Goal: Transaction & Acquisition: Purchase product/service

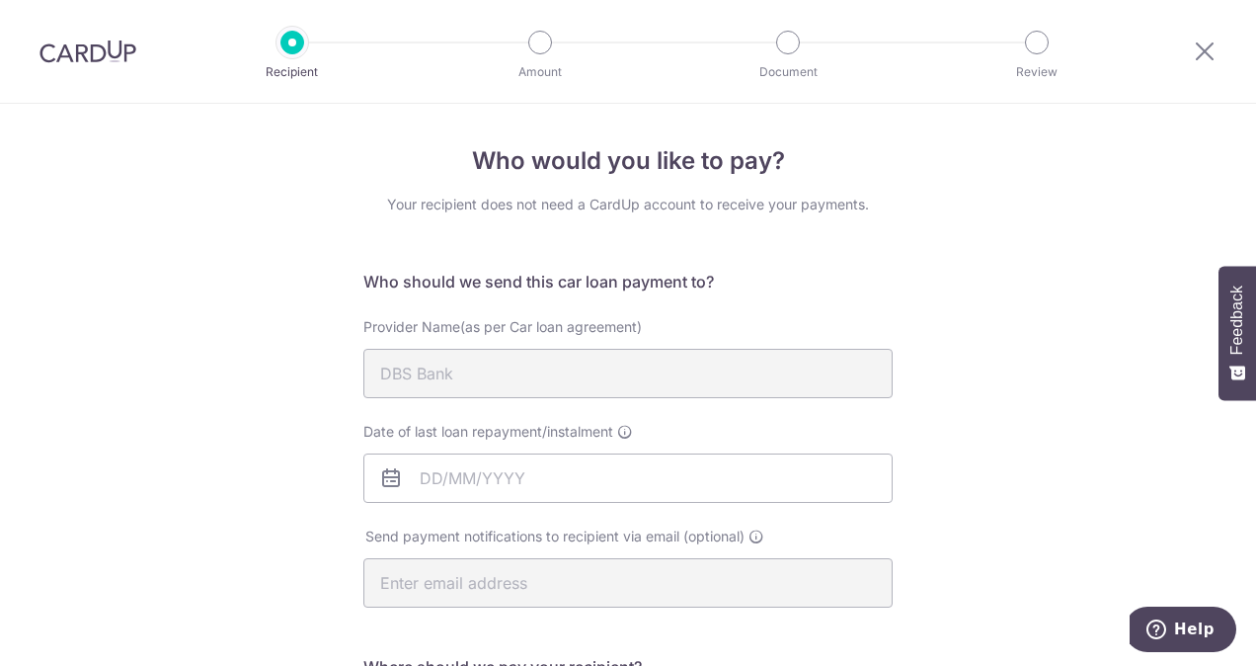
scroll to position [494, 0]
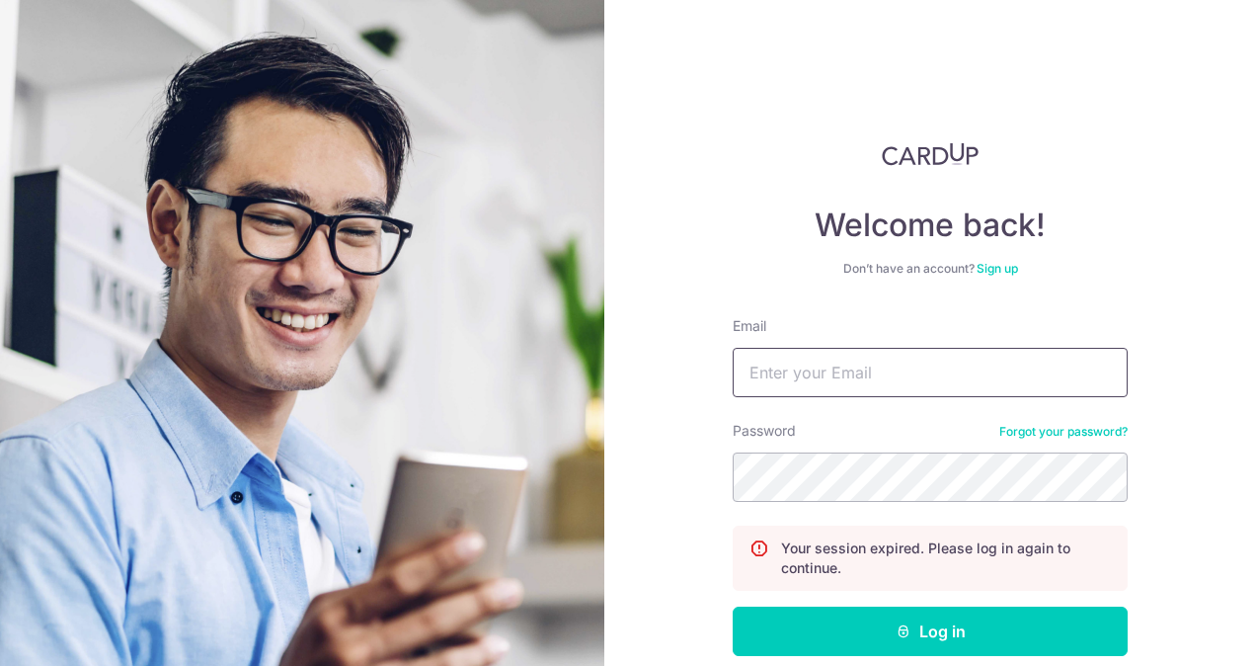
click at [842, 373] on input "Email" at bounding box center [930, 372] width 395 height 49
type input "guchik47@gmail.com"
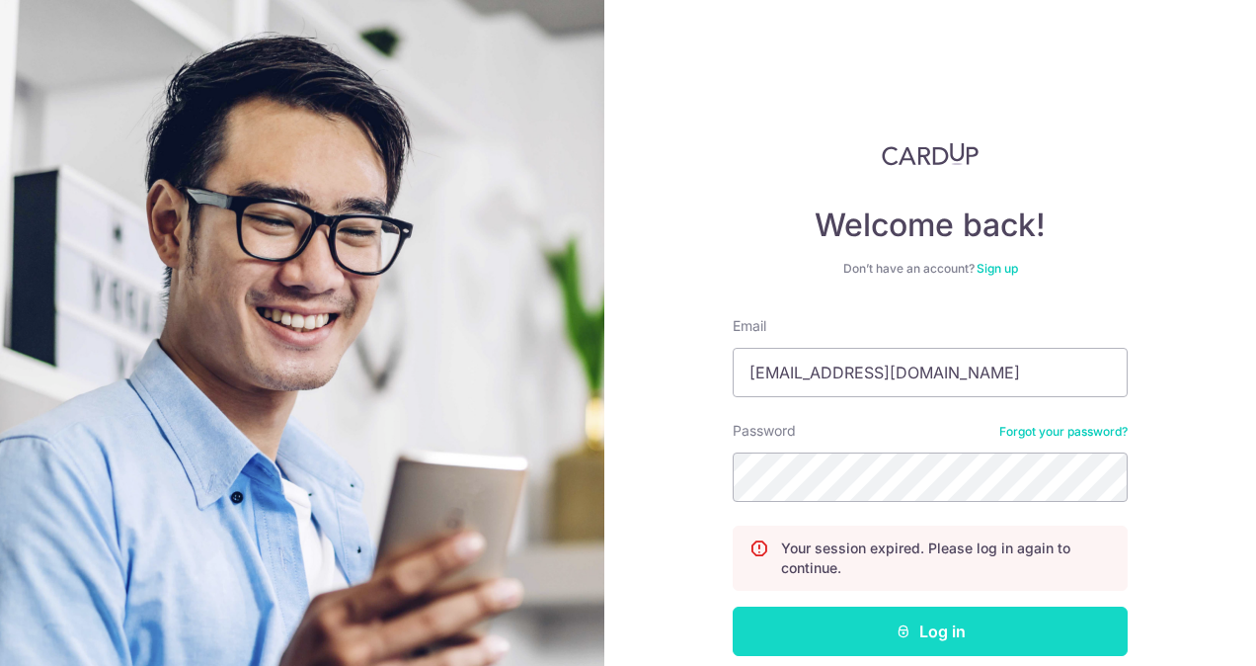
click at [903, 627] on icon "submit" at bounding box center [904, 631] width 16 height 16
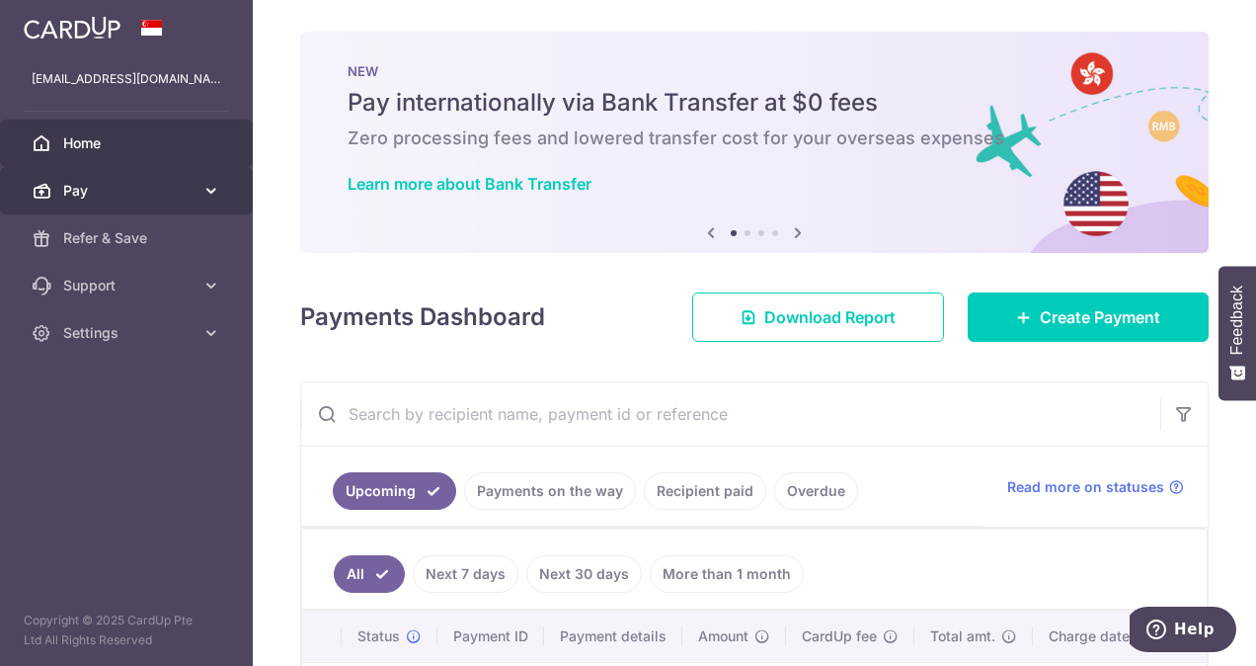
click at [165, 196] on span "Pay" at bounding box center [128, 191] width 130 height 20
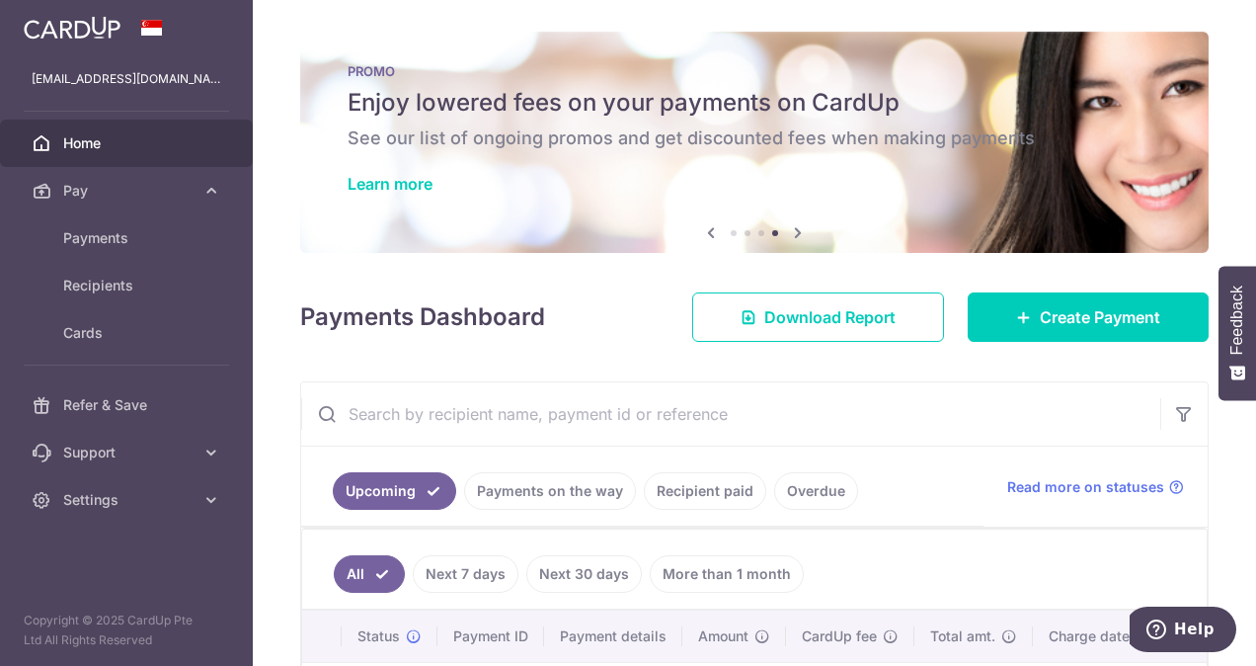
scroll to position [198, 0]
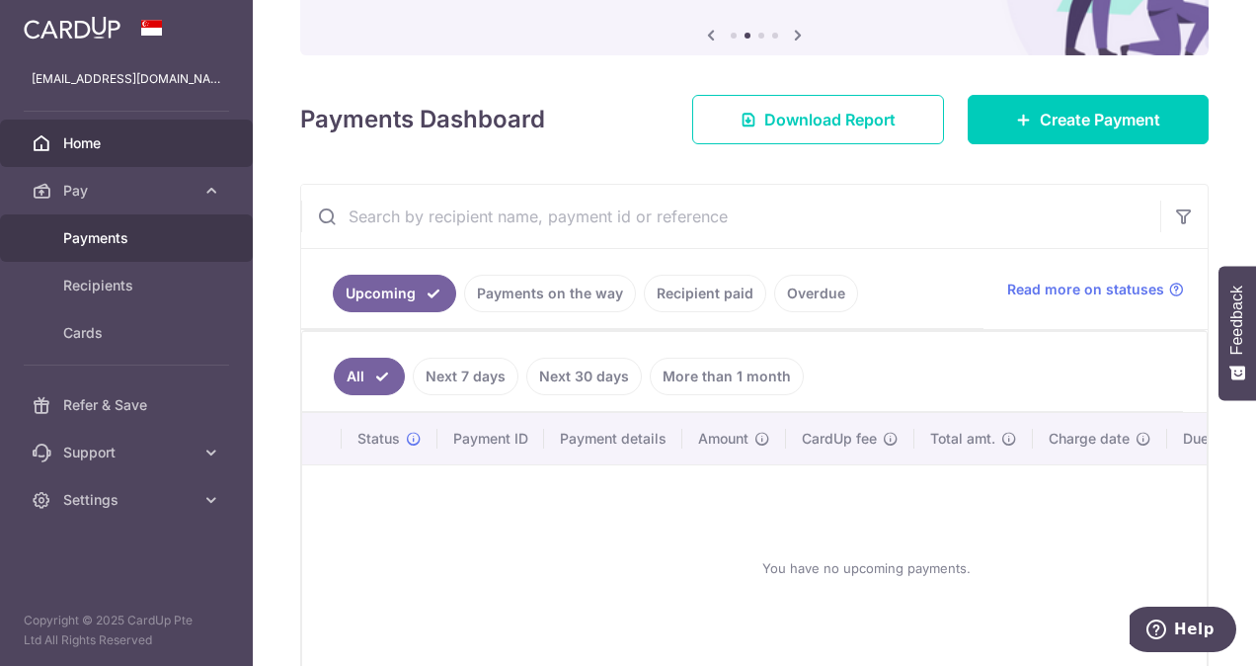
click at [96, 226] on link "Payments" at bounding box center [126, 237] width 253 height 47
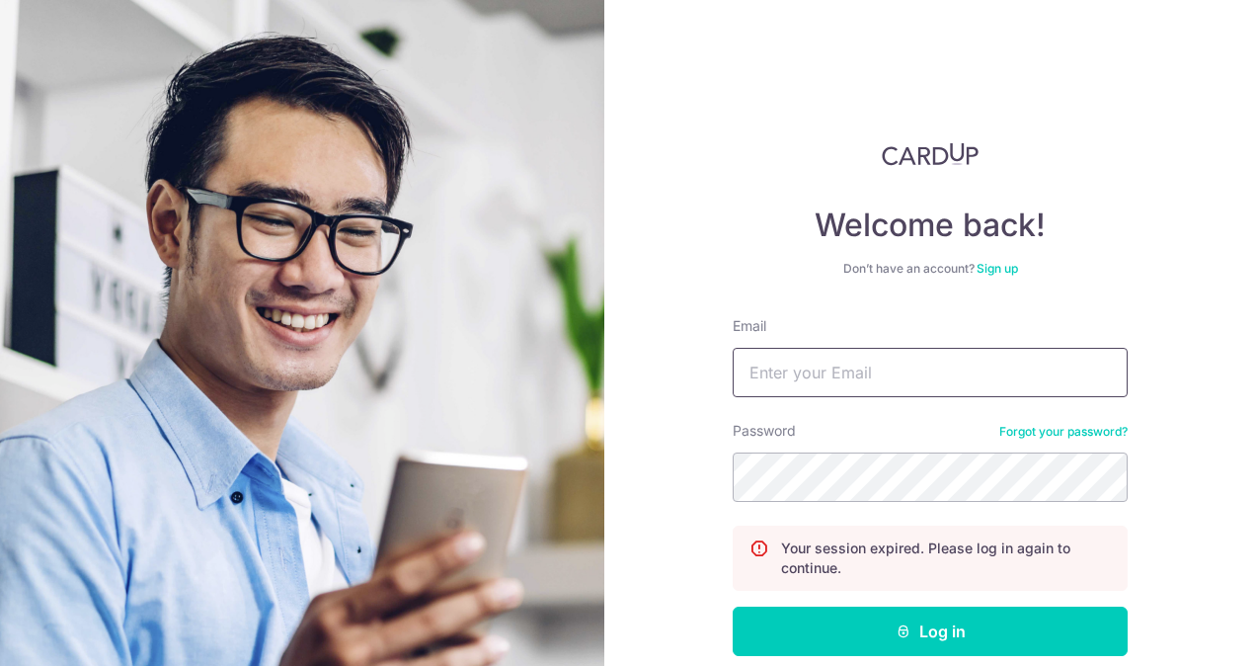
click at [782, 366] on input "Email" at bounding box center [930, 372] width 395 height 49
type input "guchik47@gmail.com"
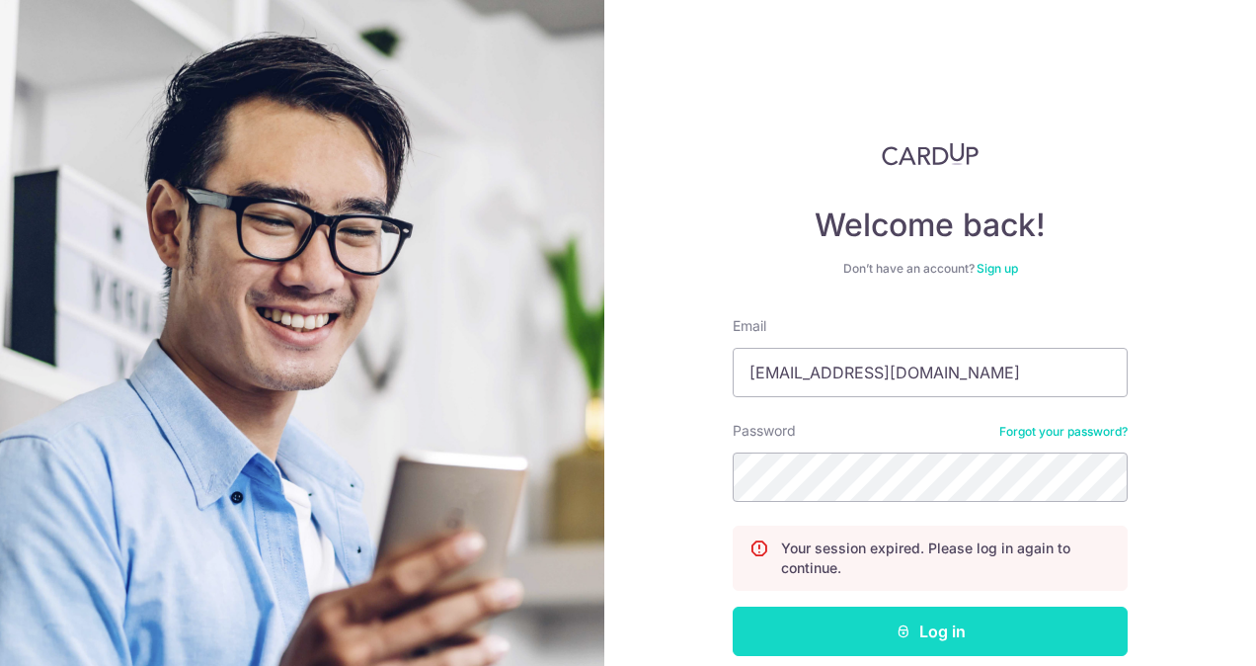
click at [863, 625] on button "Log in" at bounding box center [930, 630] width 395 height 49
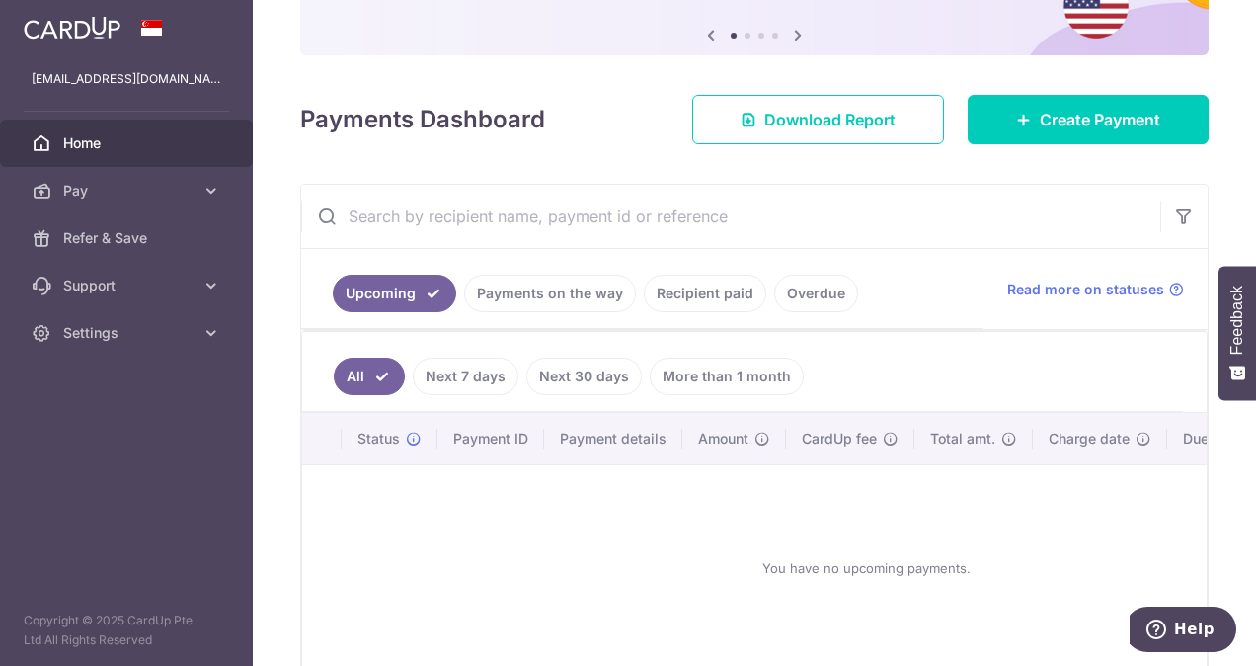
scroll to position [99, 0]
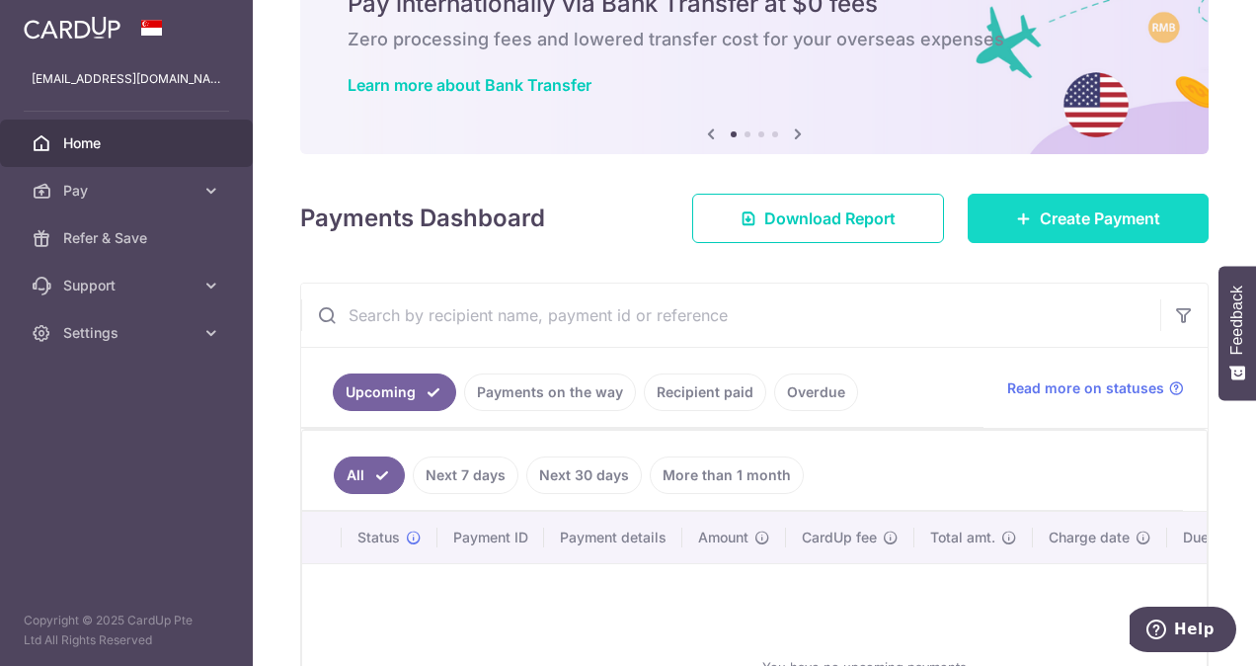
click at [1027, 225] on link "Create Payment" at bounding box center [1088, 218] width 241 height 49
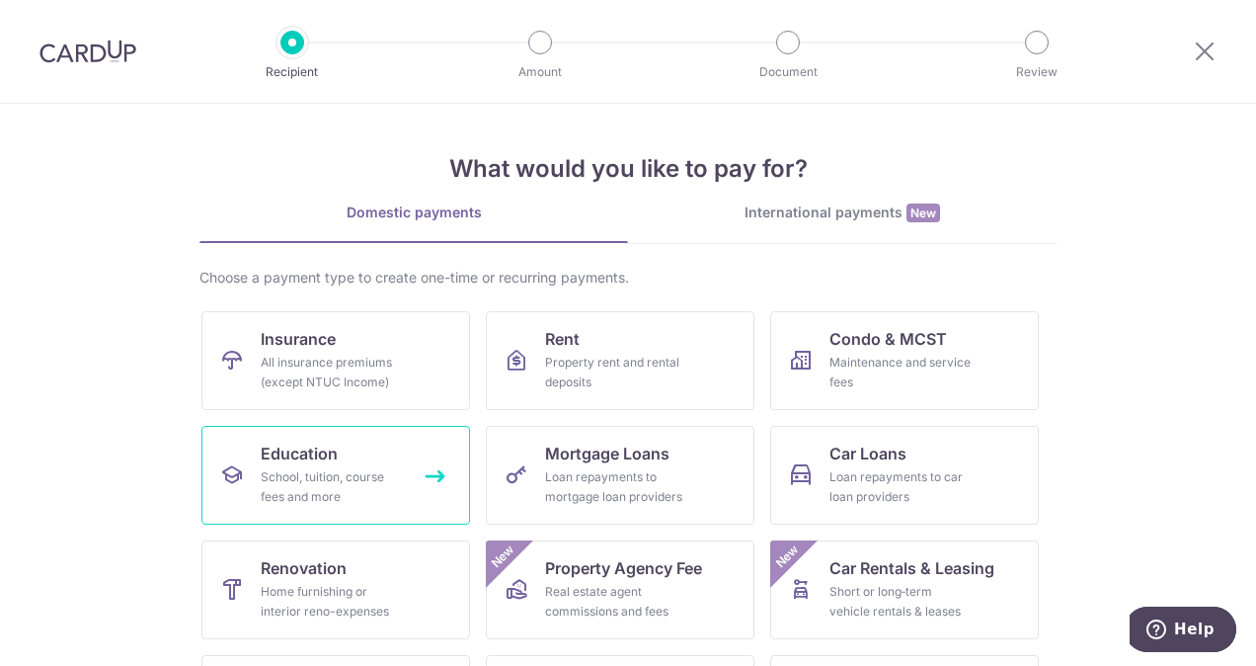
click at [349, 450] on link "Education School, tuition, course fees and more" at bounding box center [335, 475] width 269 height 99
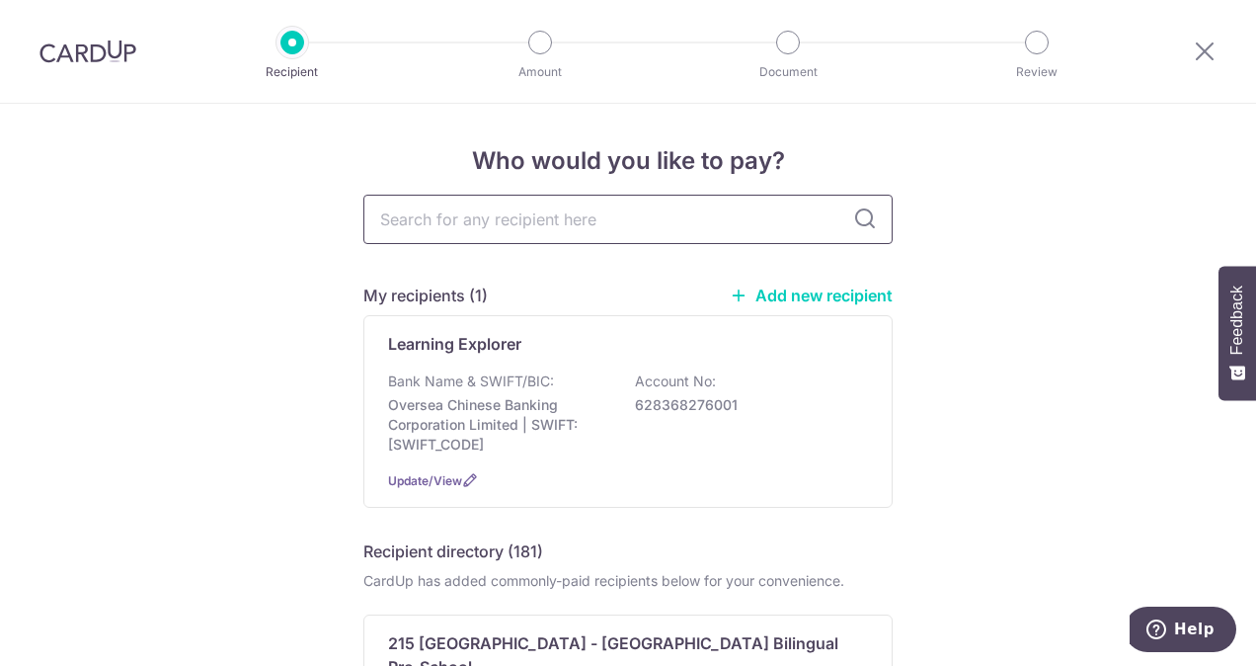
click at [487, 223] on input "text" at bounding box center [627, 219] width 529 height 49
type input "zen"
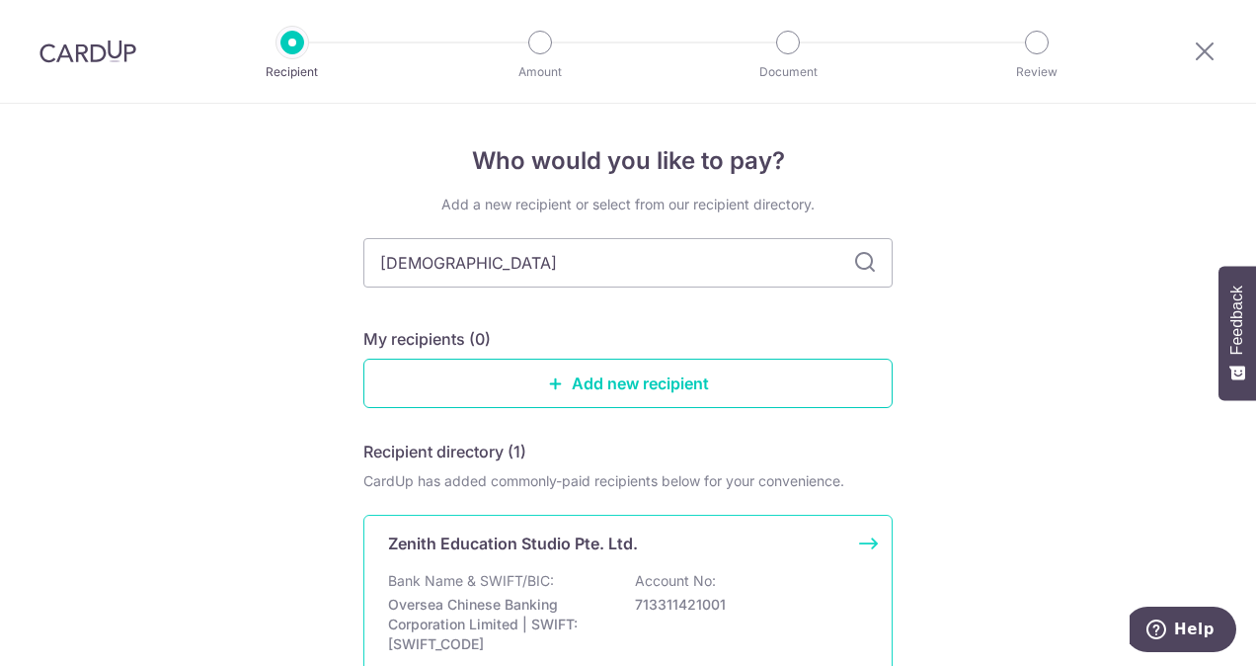
click at [551, 562] on div "Zenith Education Studio Pte. Ltd. Bank Name & SWIFT/BIC: Oversea Chinese Bankin…" at bounding box center [627, 610] width 529 height 193
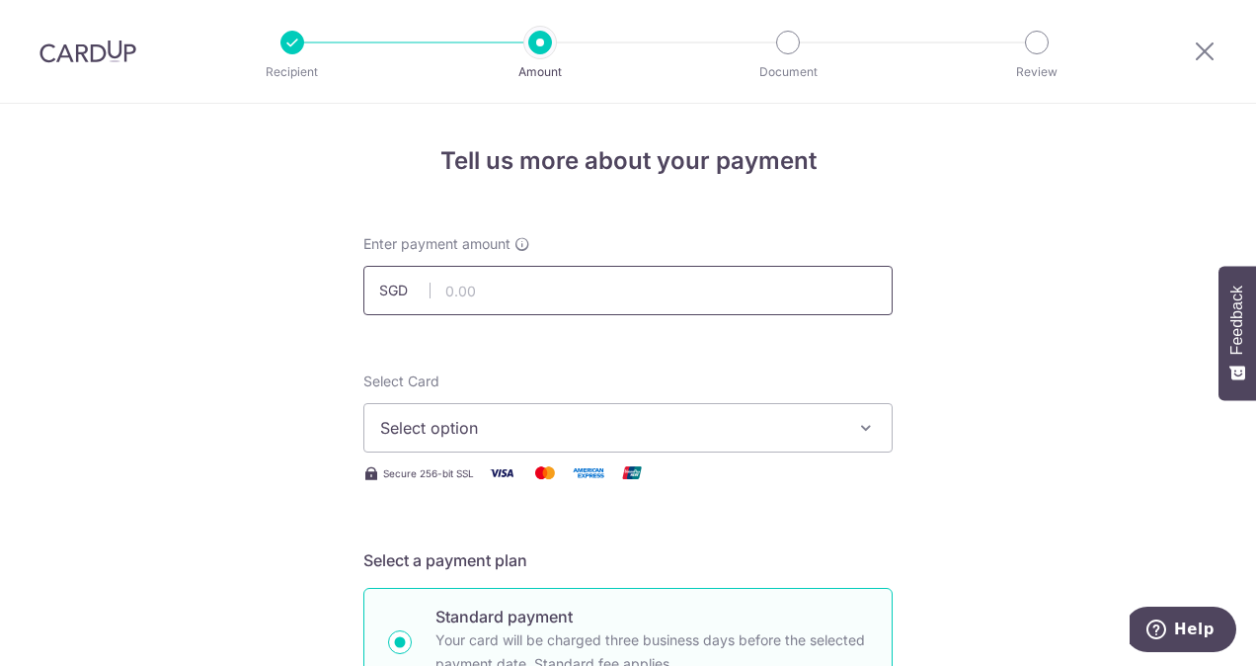
click at [469, 282] on input "text" at bounding box center [627, 290] width 529 height 49
click at [542, 289] on input "text" at bounding box center [627, 290] width 529 height 49
type input "545.00"
click at [516, 433] on span "Select option" at bounding box center [610, 428] width 460 height 24
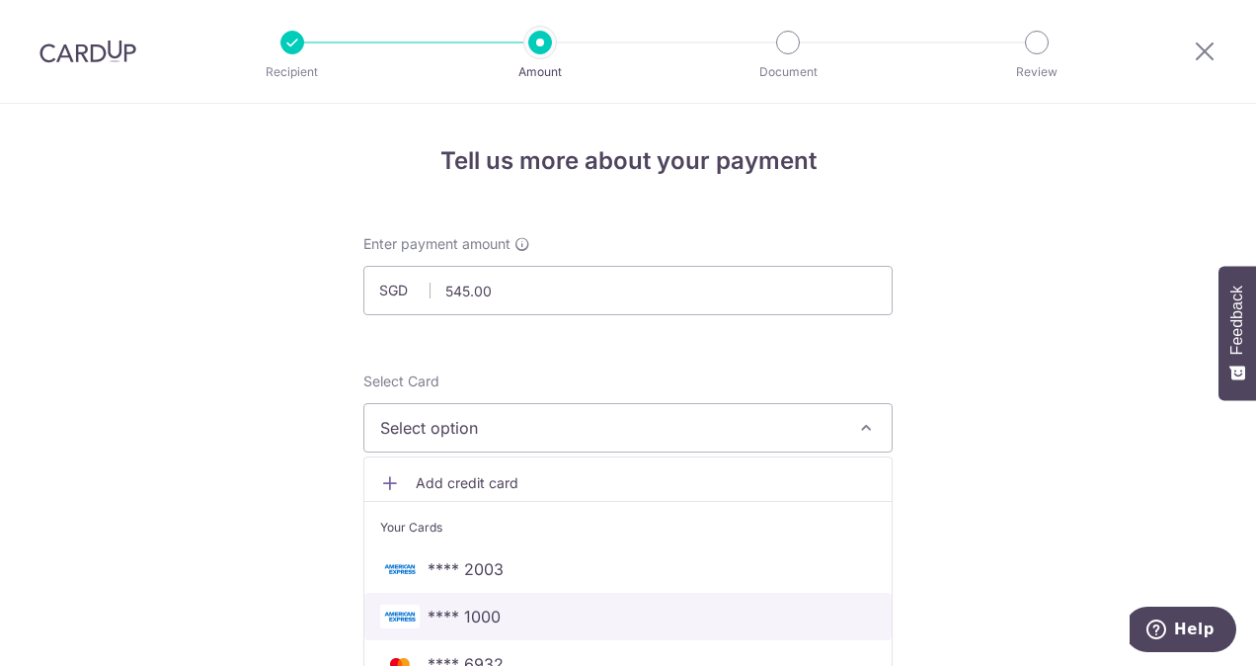
click at [515, 608] on span "**** 1000" at bounding box center [628, 616] width 496 height 24
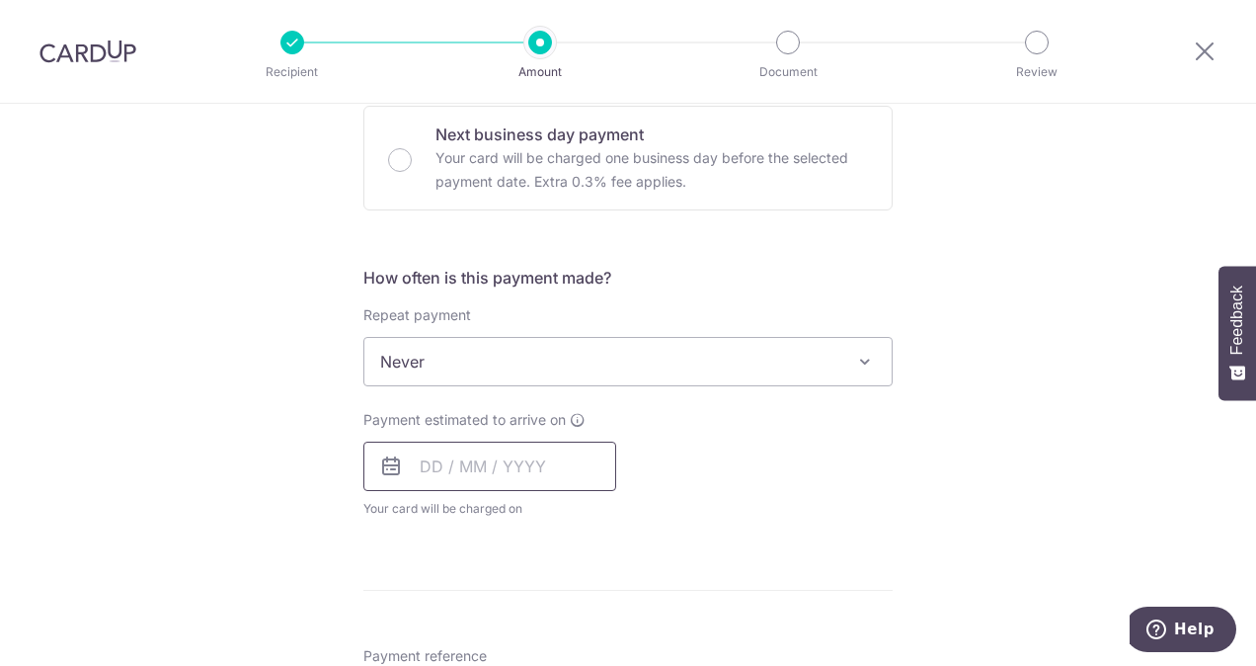
scroll to position [691, 0]
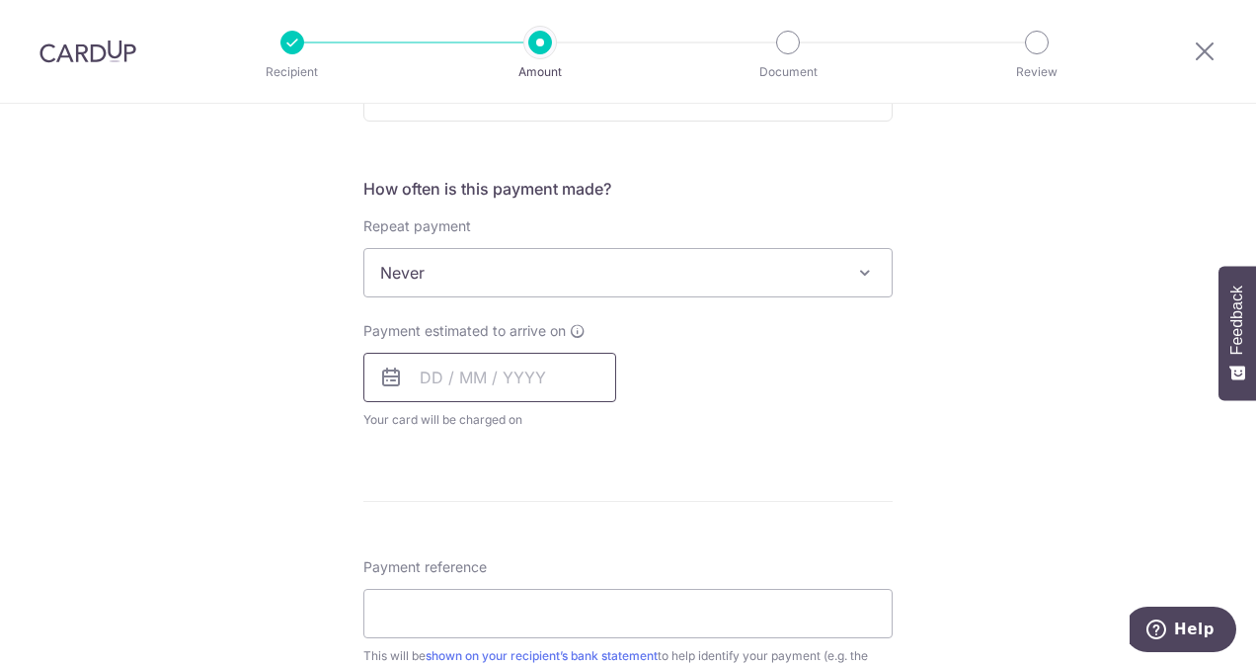
click at [429, 376] on input "text" at bounding box center [489, 377] width 253 height 49
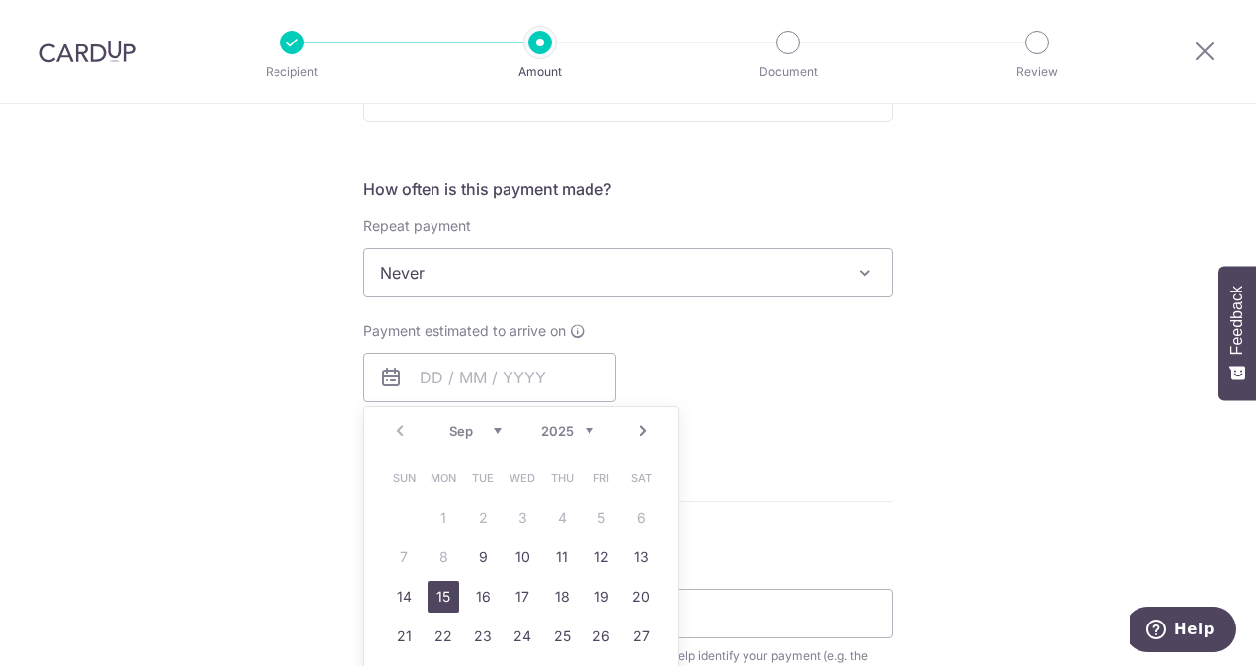
click at [439, 598] on link "15" at bounding box center [444, 597] width 32 height 32
type input "15/09/2025"
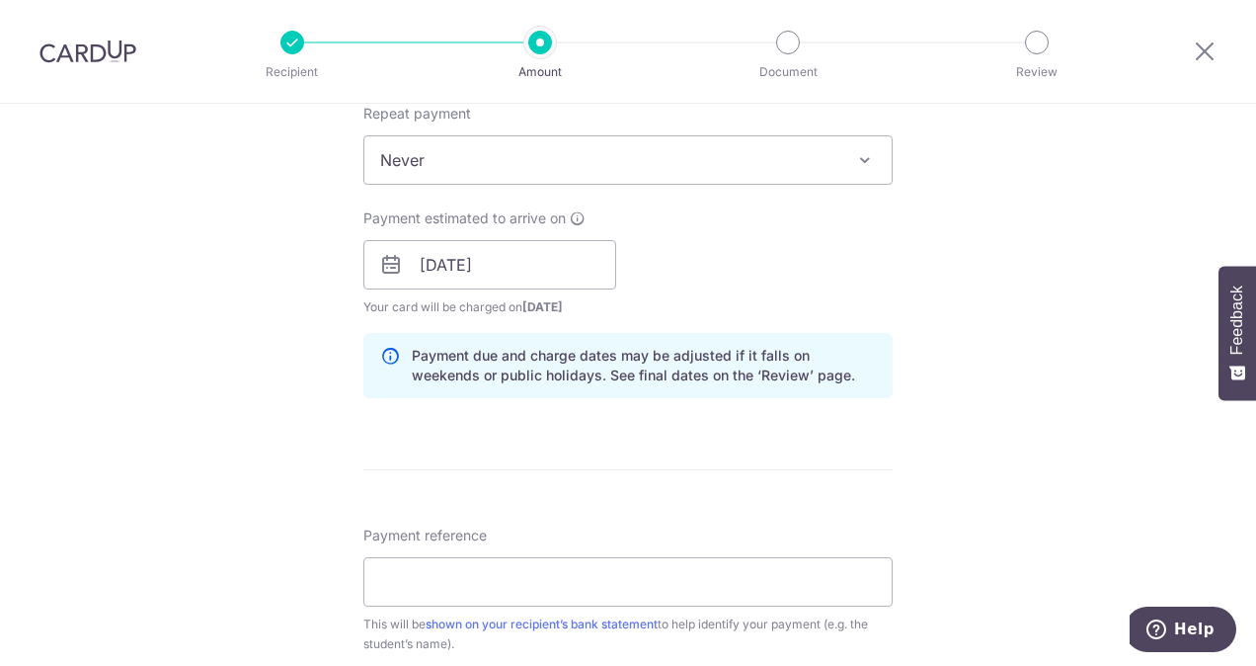
scroll to position [889, 0]
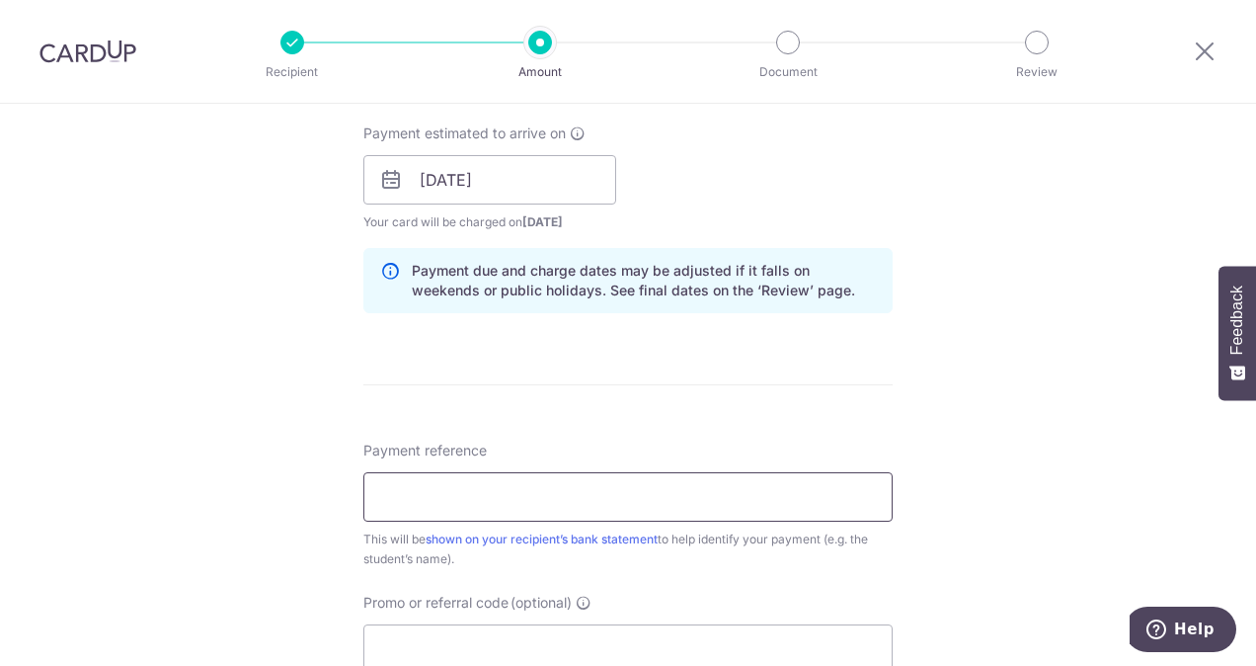
click at [447, 480] on input "Payment reference" at bounding box center [627, 496] width 529 height 49
type input "88202001 Eva Taguchi"
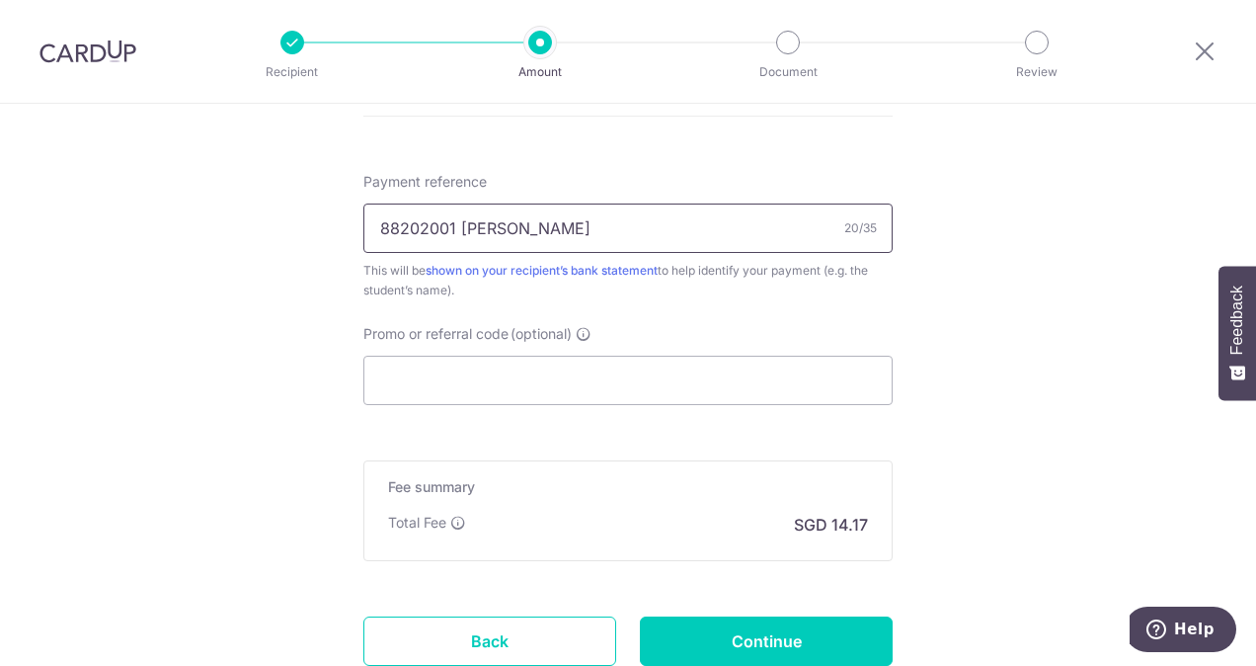
scroll to position [1185, 0]
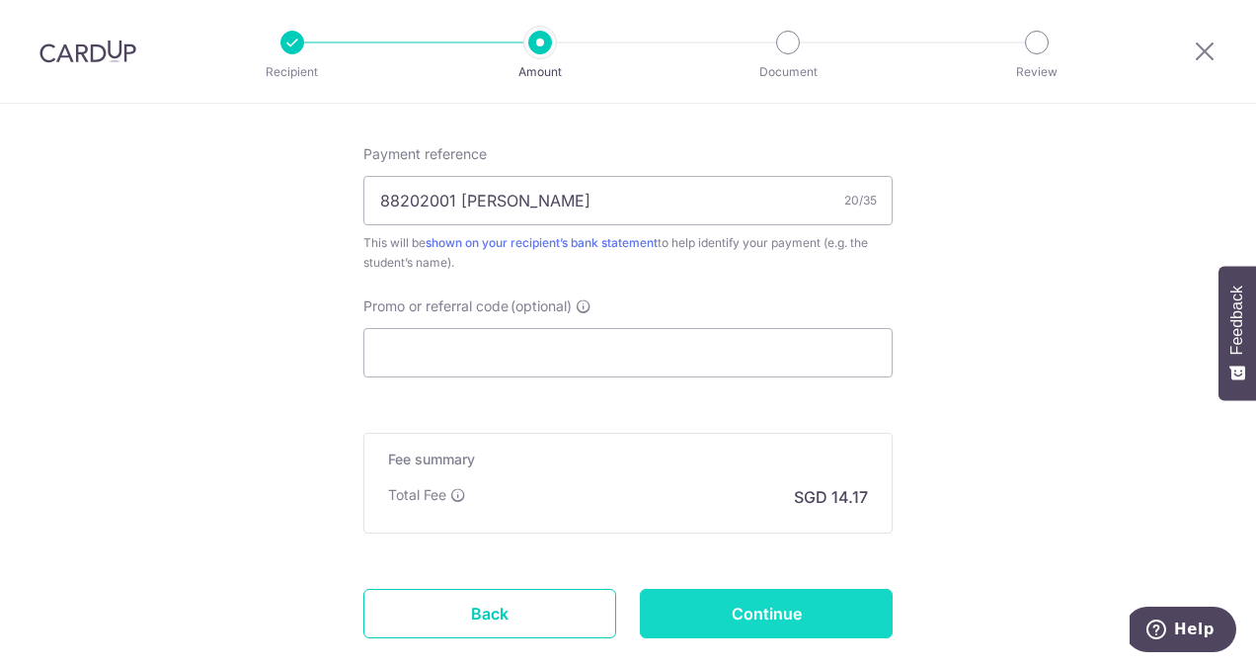
click at [791, 610] on input "Continue" at bounding box center [766, 613] width 253 height 49
type input "Create Schedule"
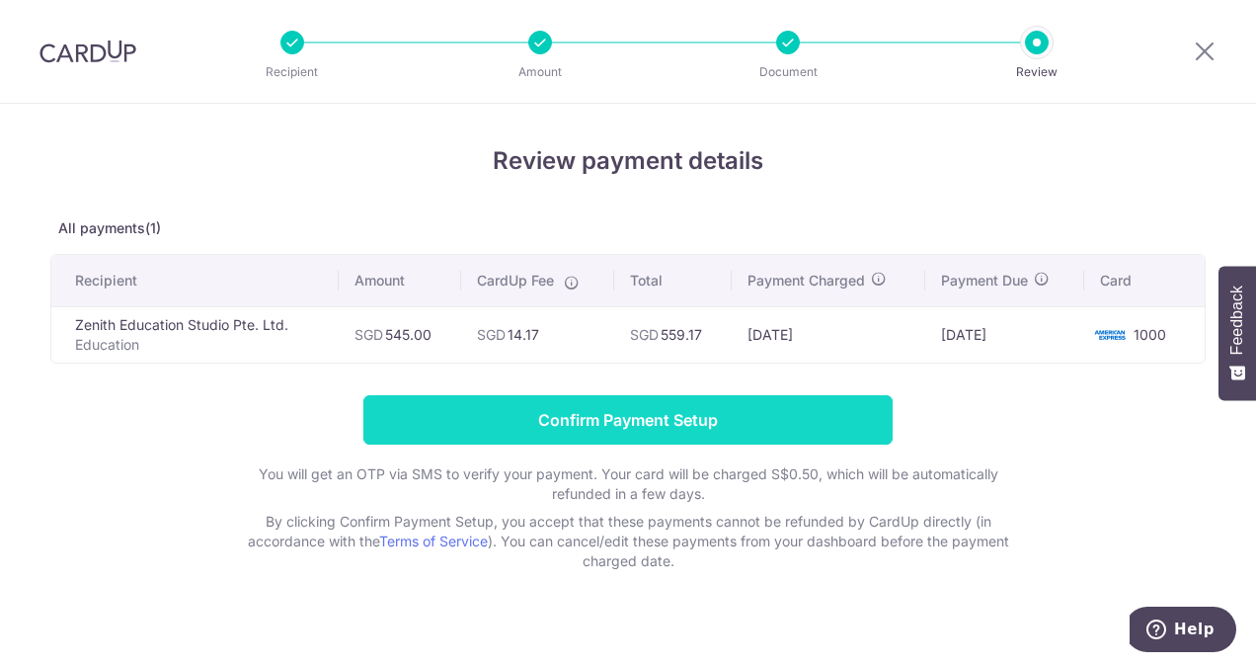
click at [618, 420] on input "Confirm Payment Setup" at bounding box center [627, 419] width 529 height 49
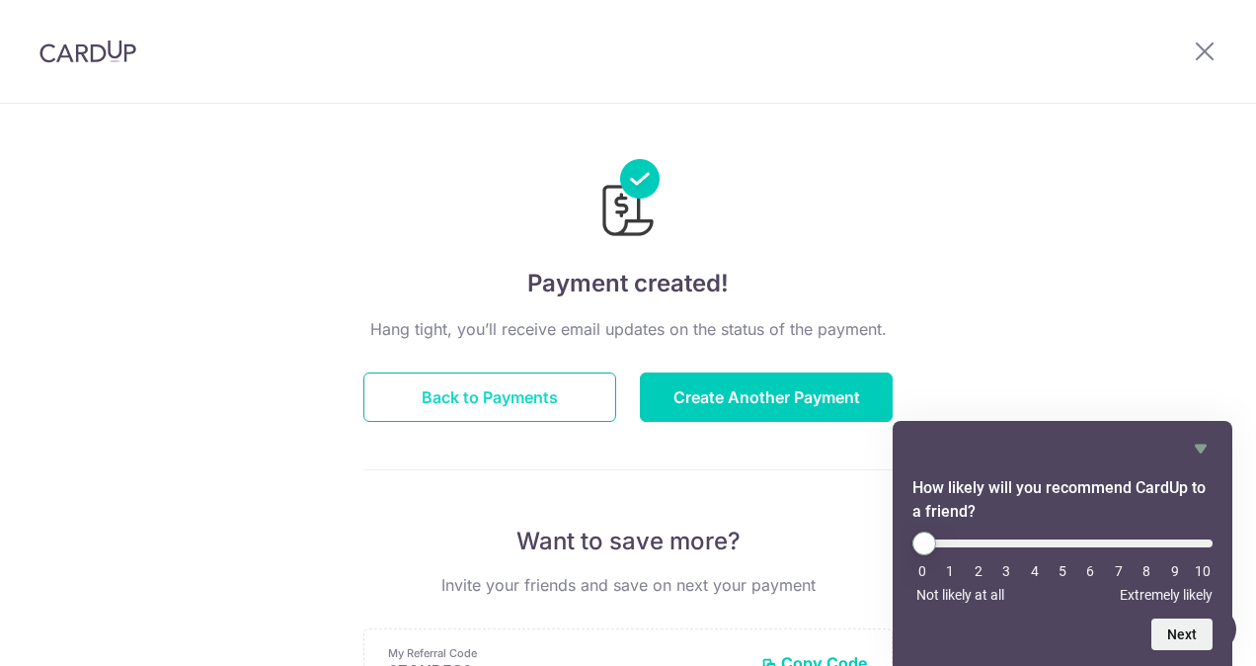
click at [541, 389] on button "Back to Payments" at bounding box center [489, 396] width 253 height 49
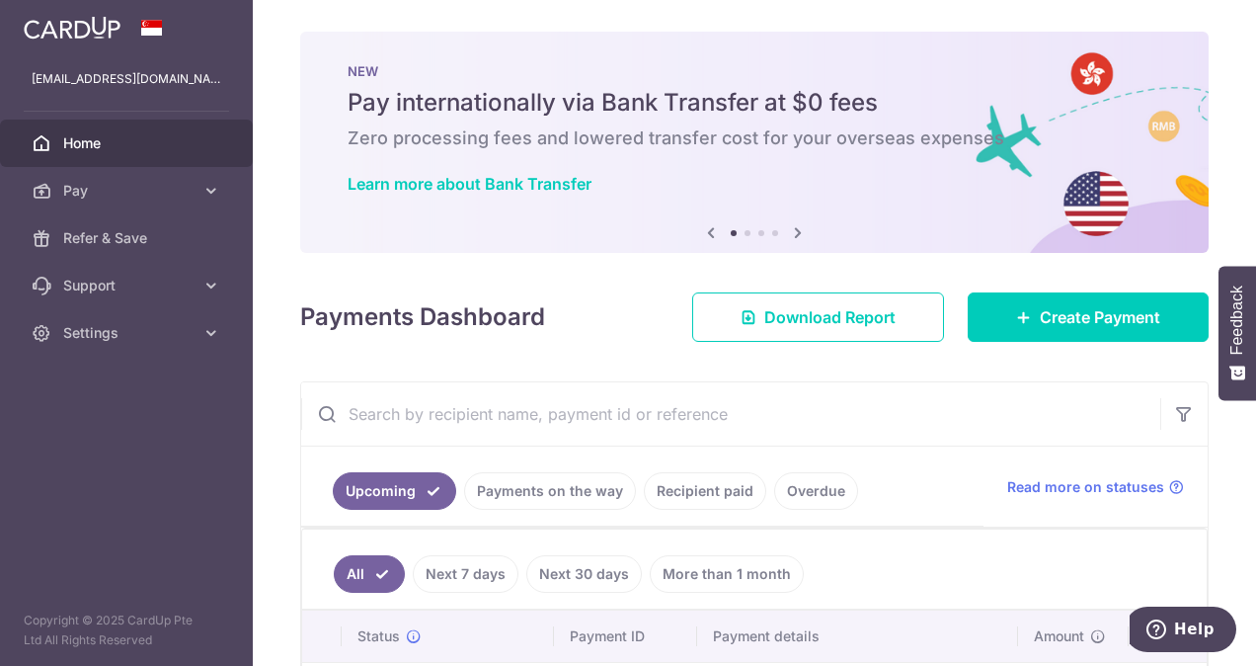
scroll to position [175, 0]
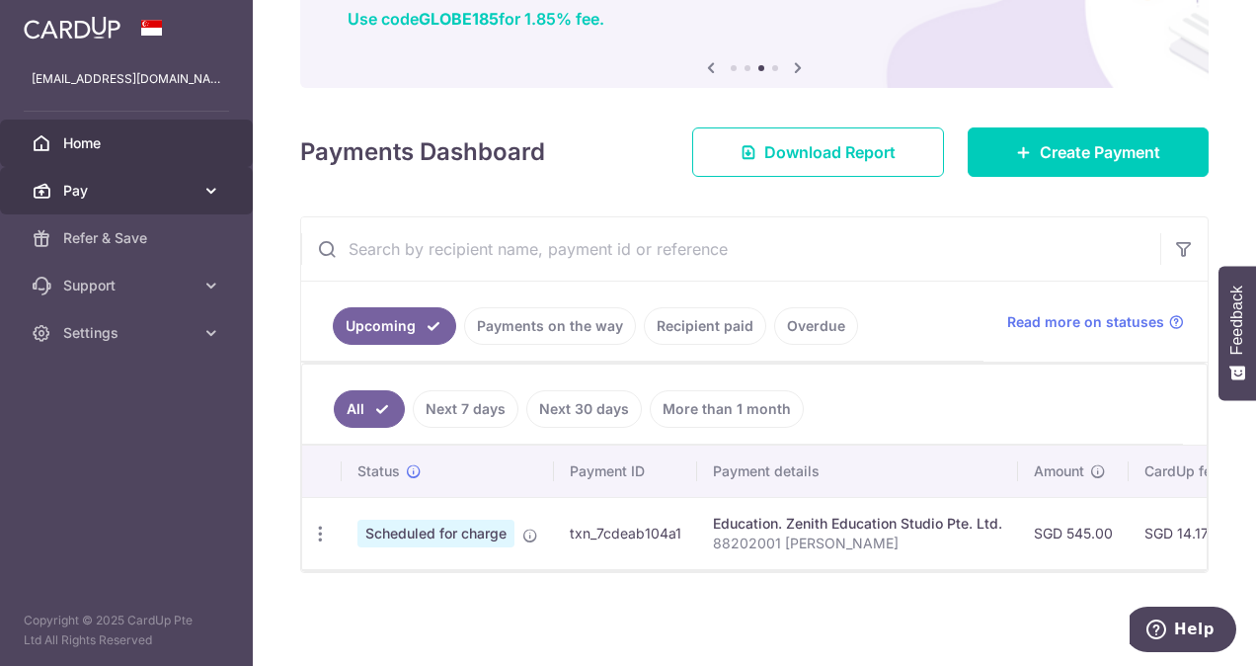
click at [60, 185] on link "Pay" at bounding box center [126, 190] width 253 height 47
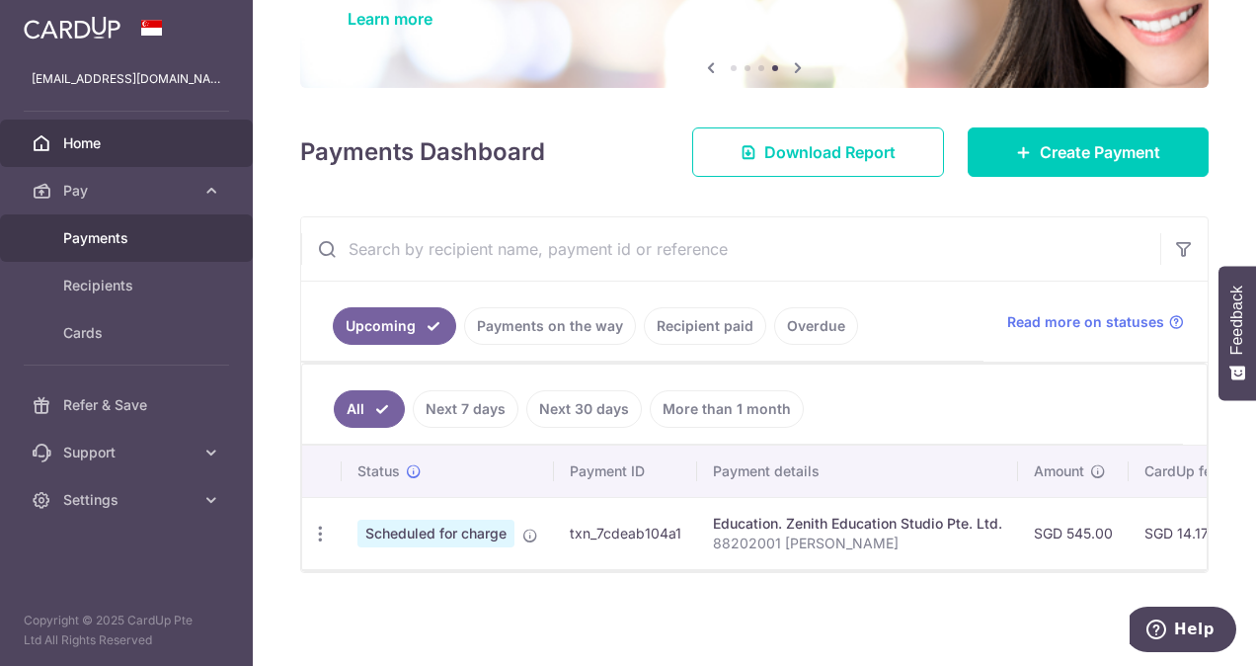
click at [78, 231] on span "Payments" at bounding box center [128, 238] width 130 height 20
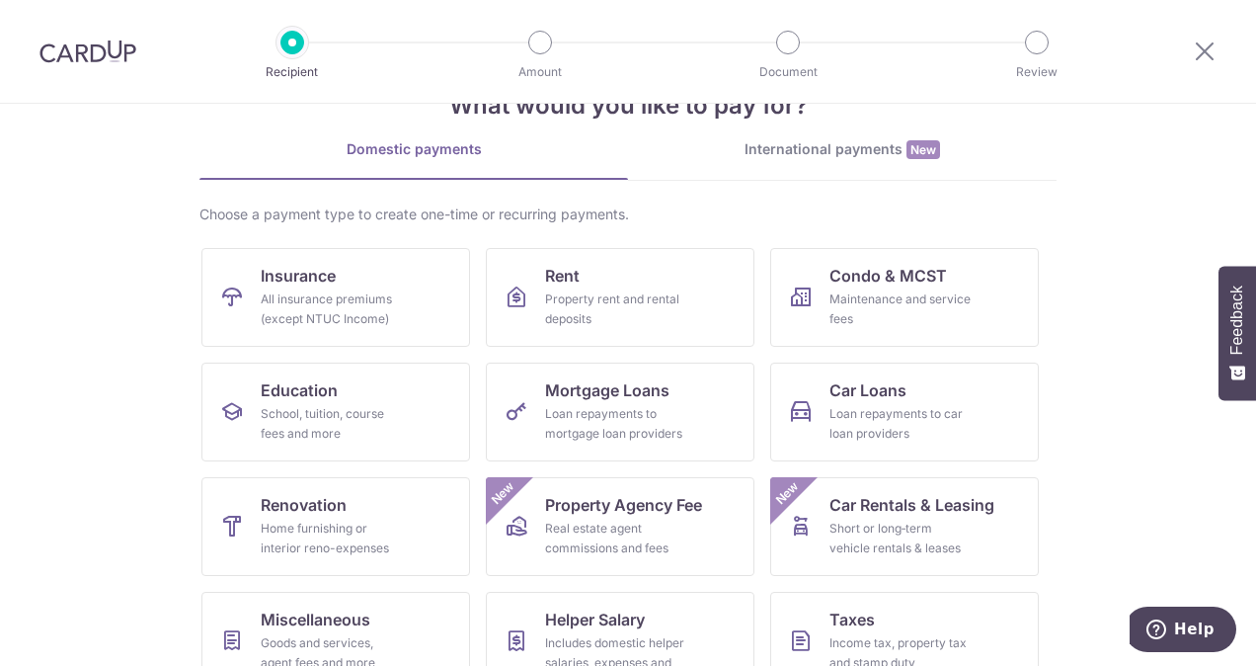
scroll to position [99, 0]
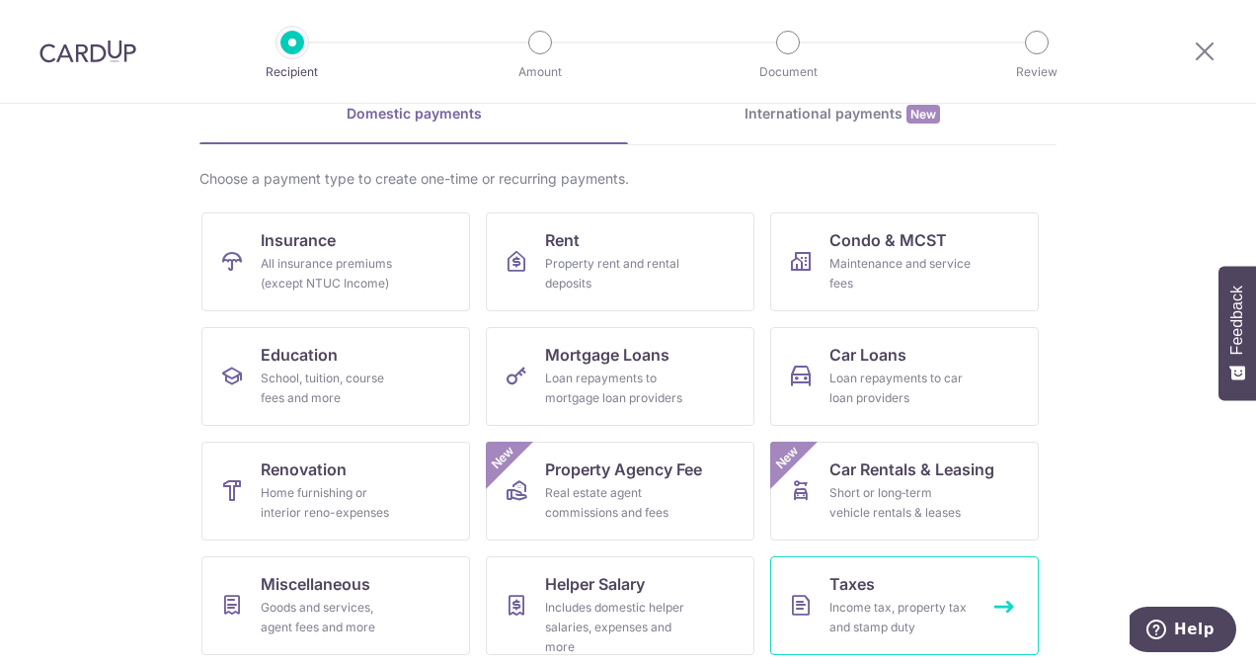
click at [930, 589] on link "Taxes Income tax, property tax and stamp duty" at bounding box center [904, 605] width 269 height 99
